Goal: Information Seeking & Learning: Learn about a topic

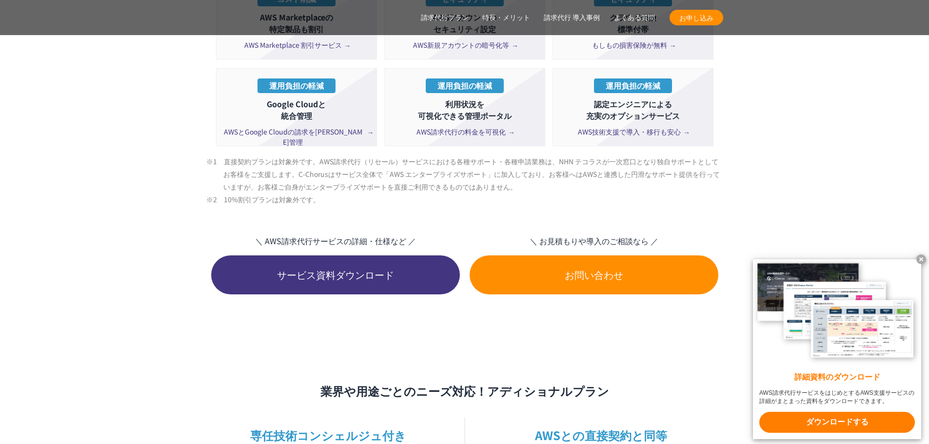
scroll to position [2097, 0]
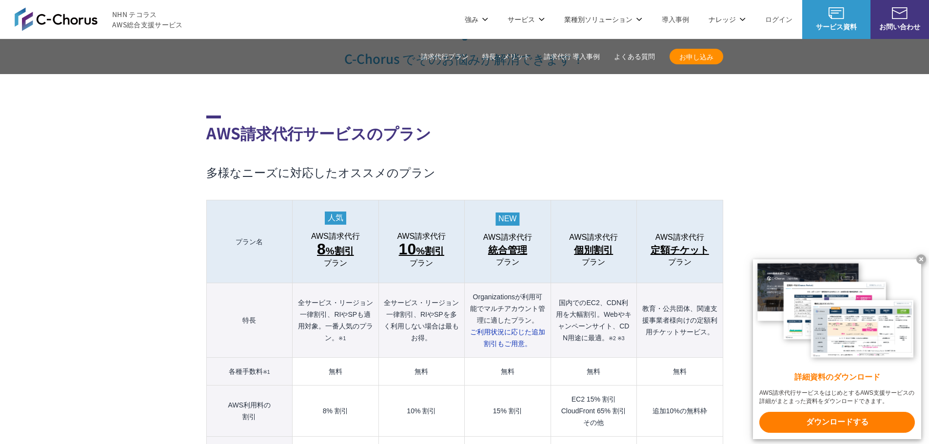
scroll to position [927, 0]
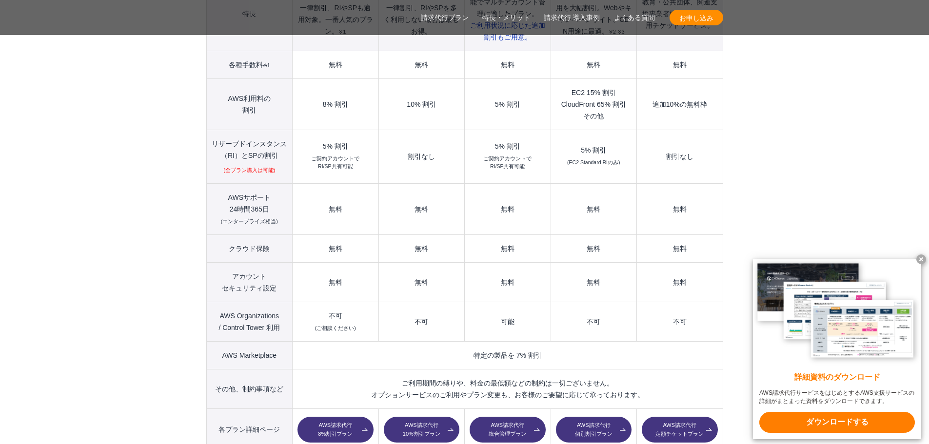
scroll to position [1268, 0]
